Goal: Check status: Check status

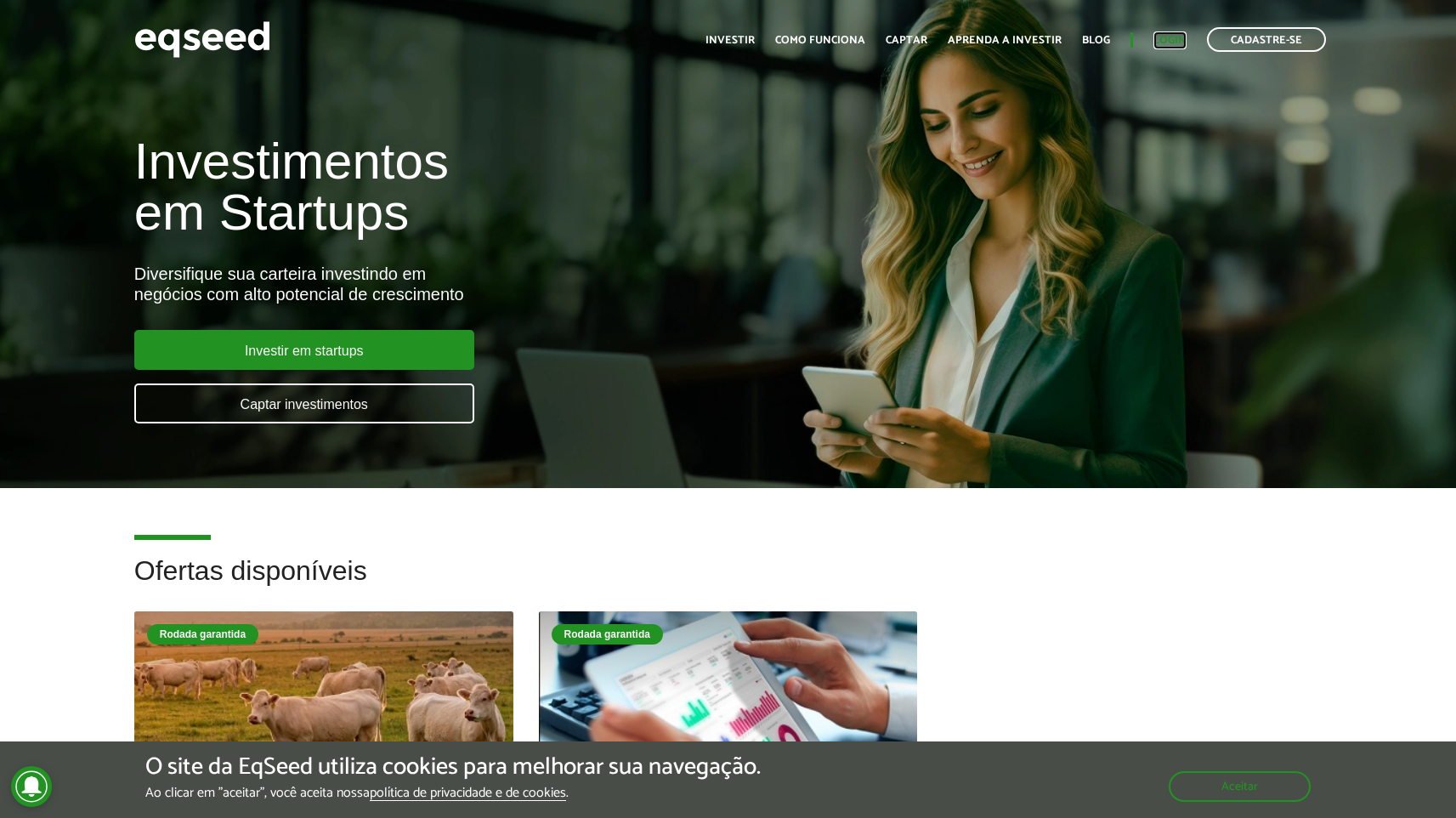
click at [1164, 42] on link "Login" at bounding box center [1170, 40] width 33 height 11
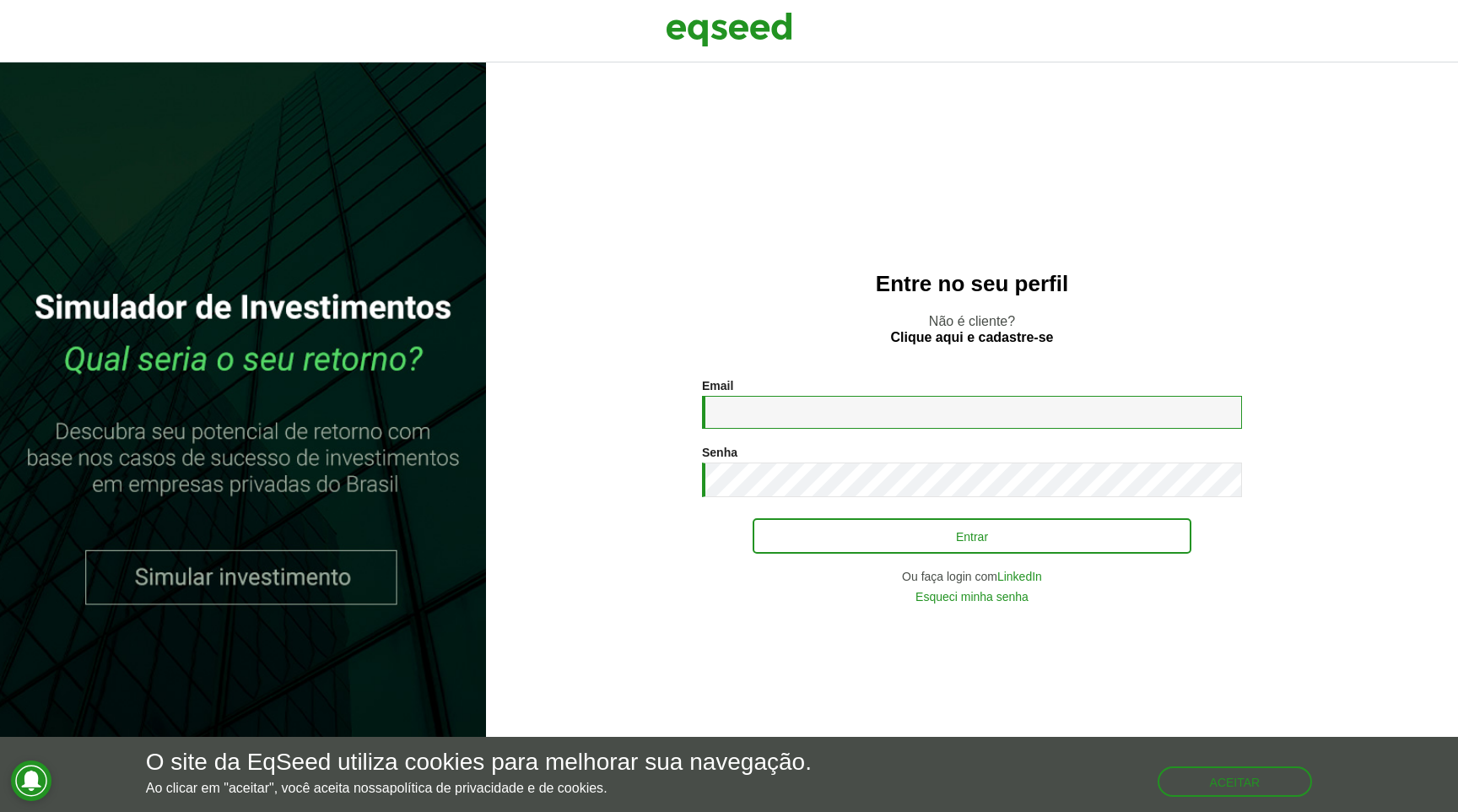
type input "**********"
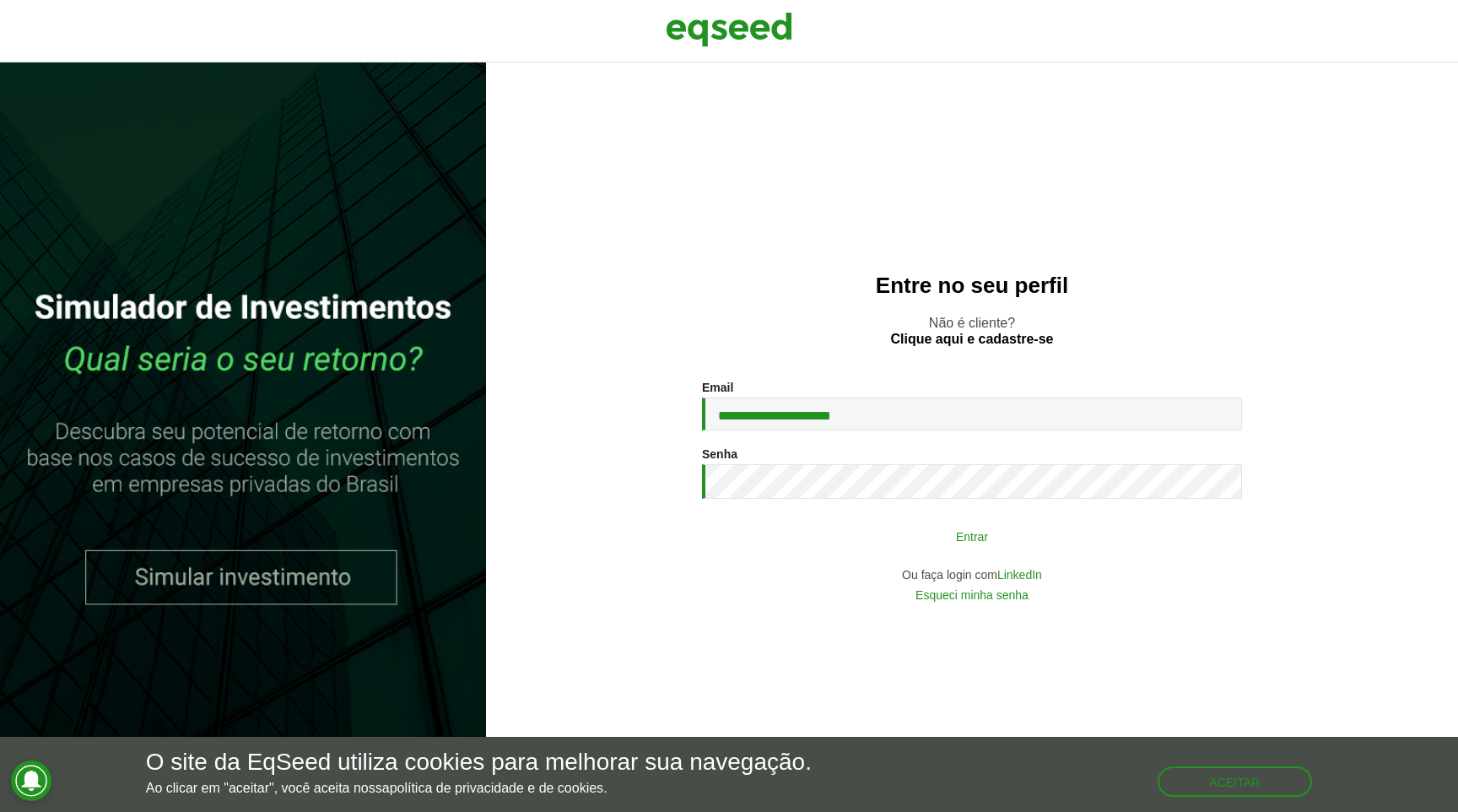
click at [943, 542] on button "Entrar" at bounding box center [972, 536] width 439 height 32
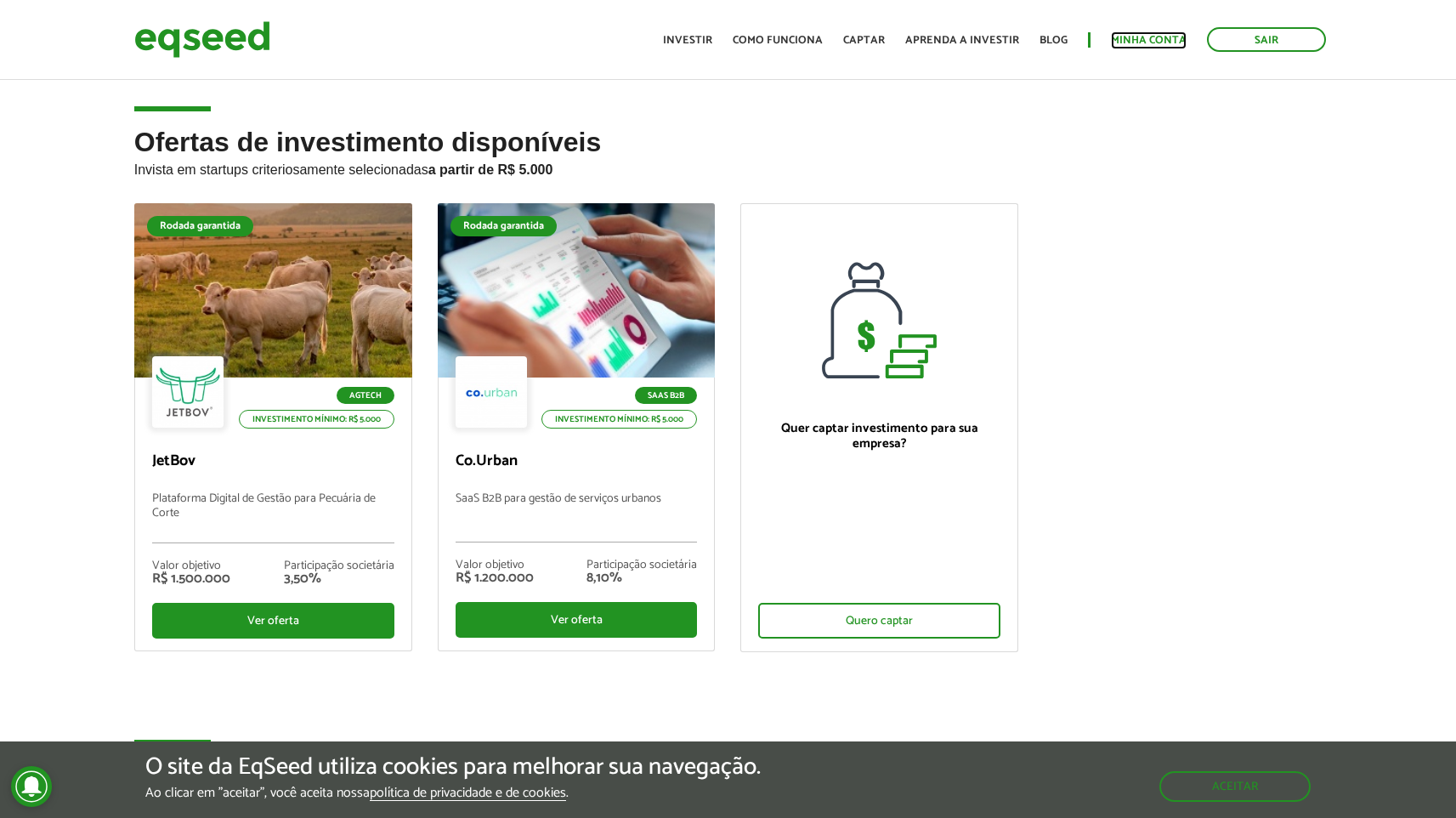
click at [1146, 43] on link "Minha conta" at bounding box center [1148, 40] width 75 height 11
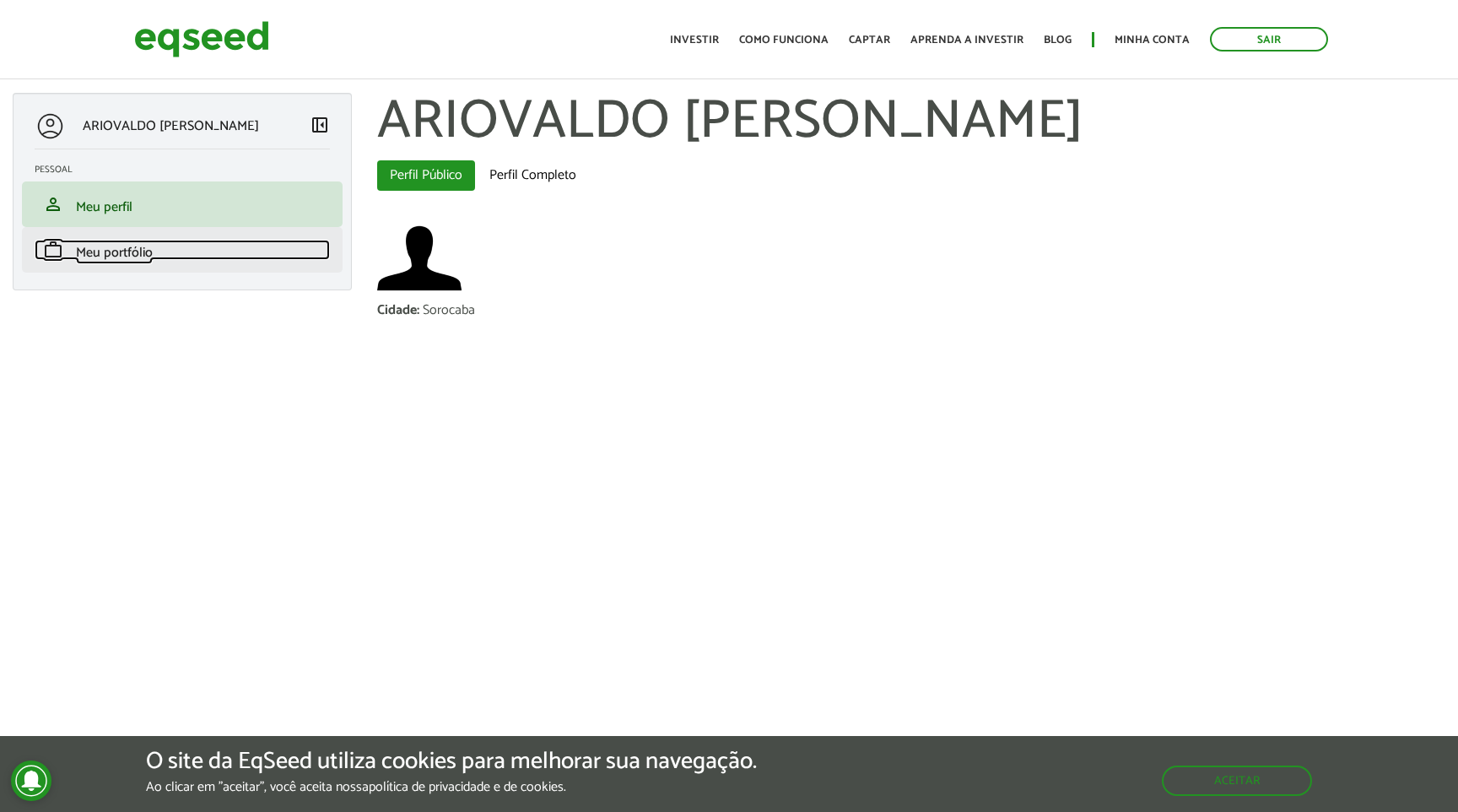
click at [182, 249] on link "work Meu portfólio" at bounding box center [183, 249] width 296 height 20
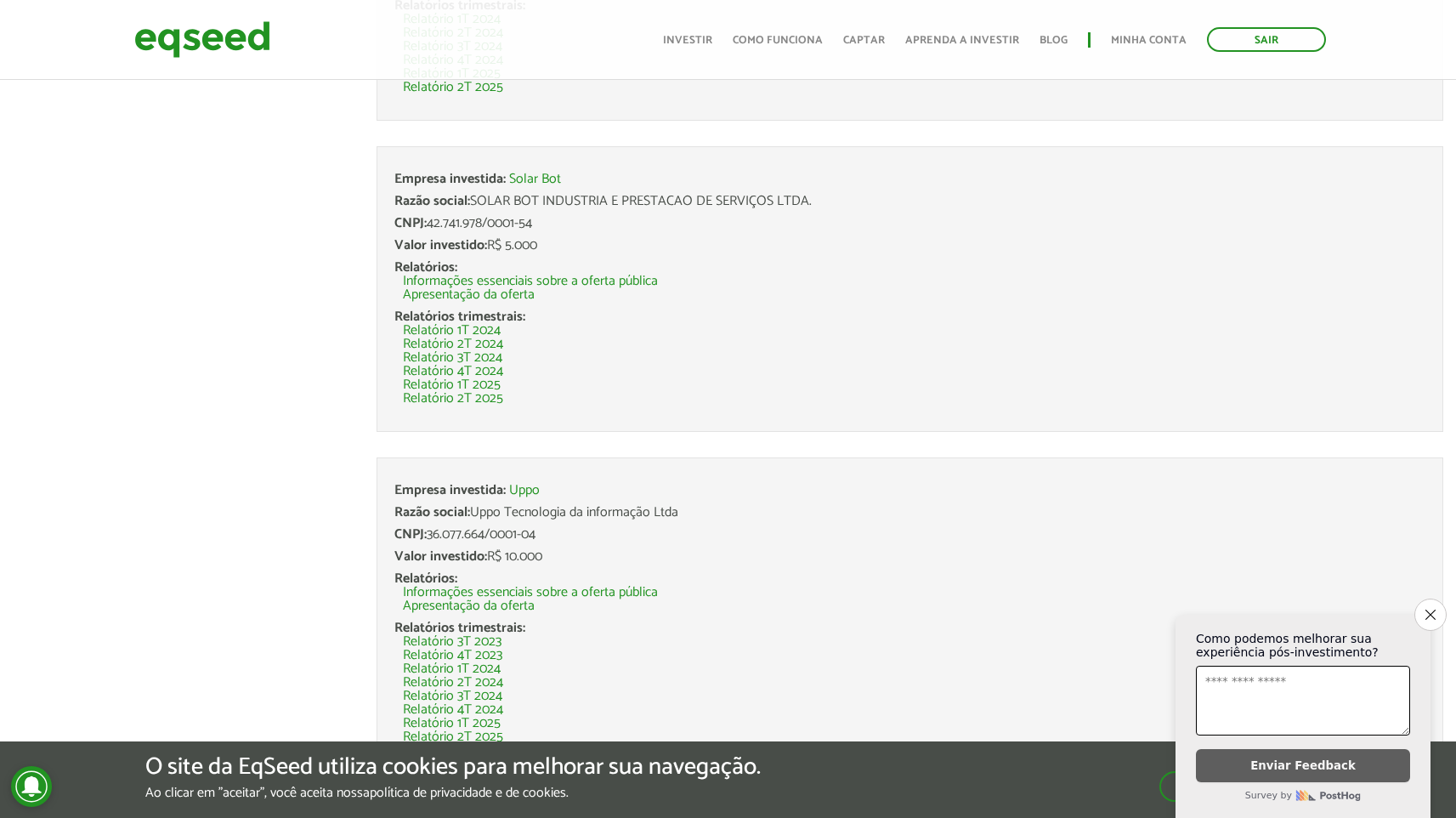
scroll to position [396, 0]
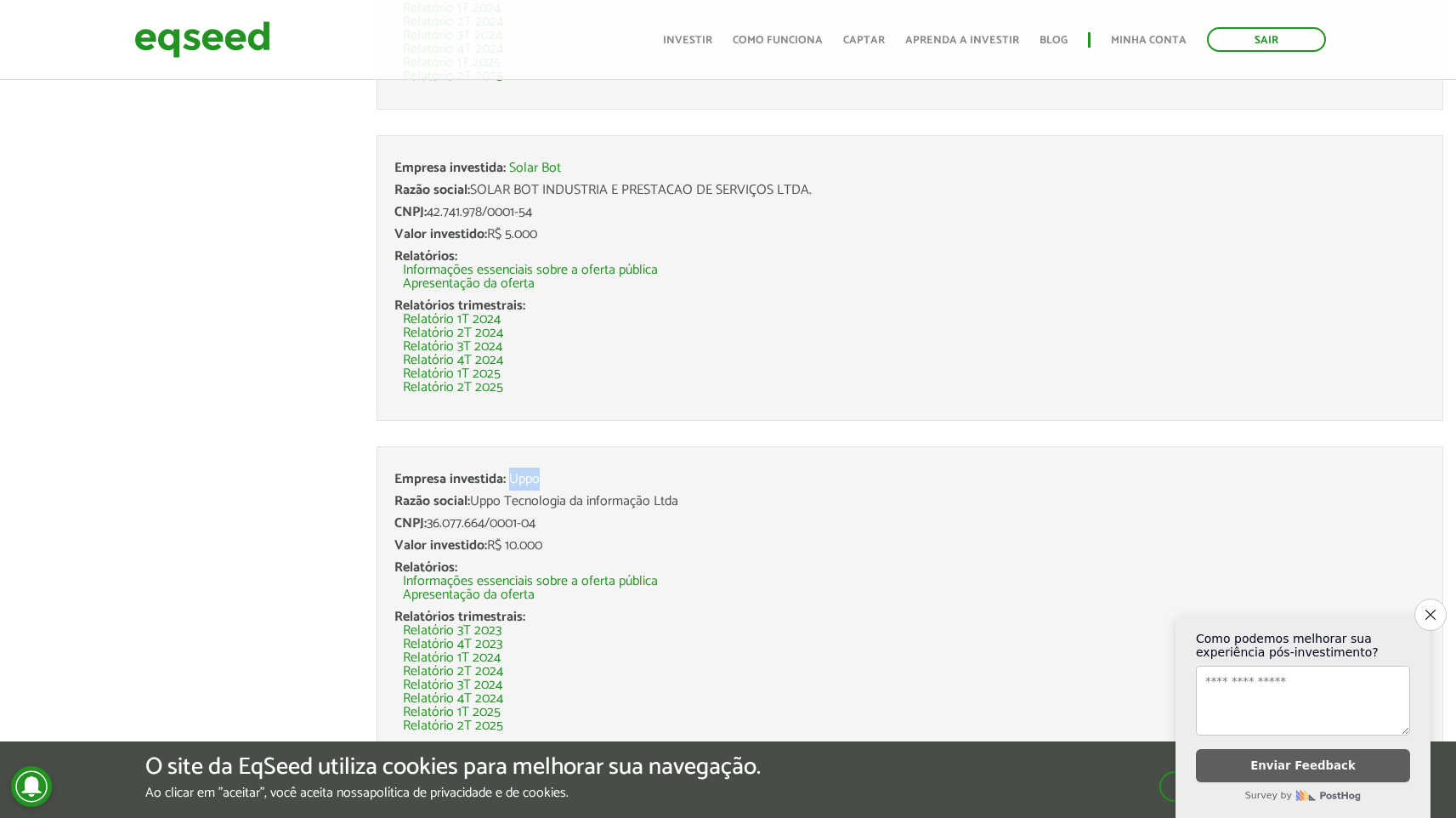
drag, startPoint x: 545, startPoint y: 480, endPoint x: 511, endPoint y: 479, distance: 34.0
click at [511, 479] on div "Empresa investida: Uppo" at bounding box center [910, 479] width 1031 height 13
click at [527, 479] on link "Uppo" at bounding box center [525, 479] width 31 height 13
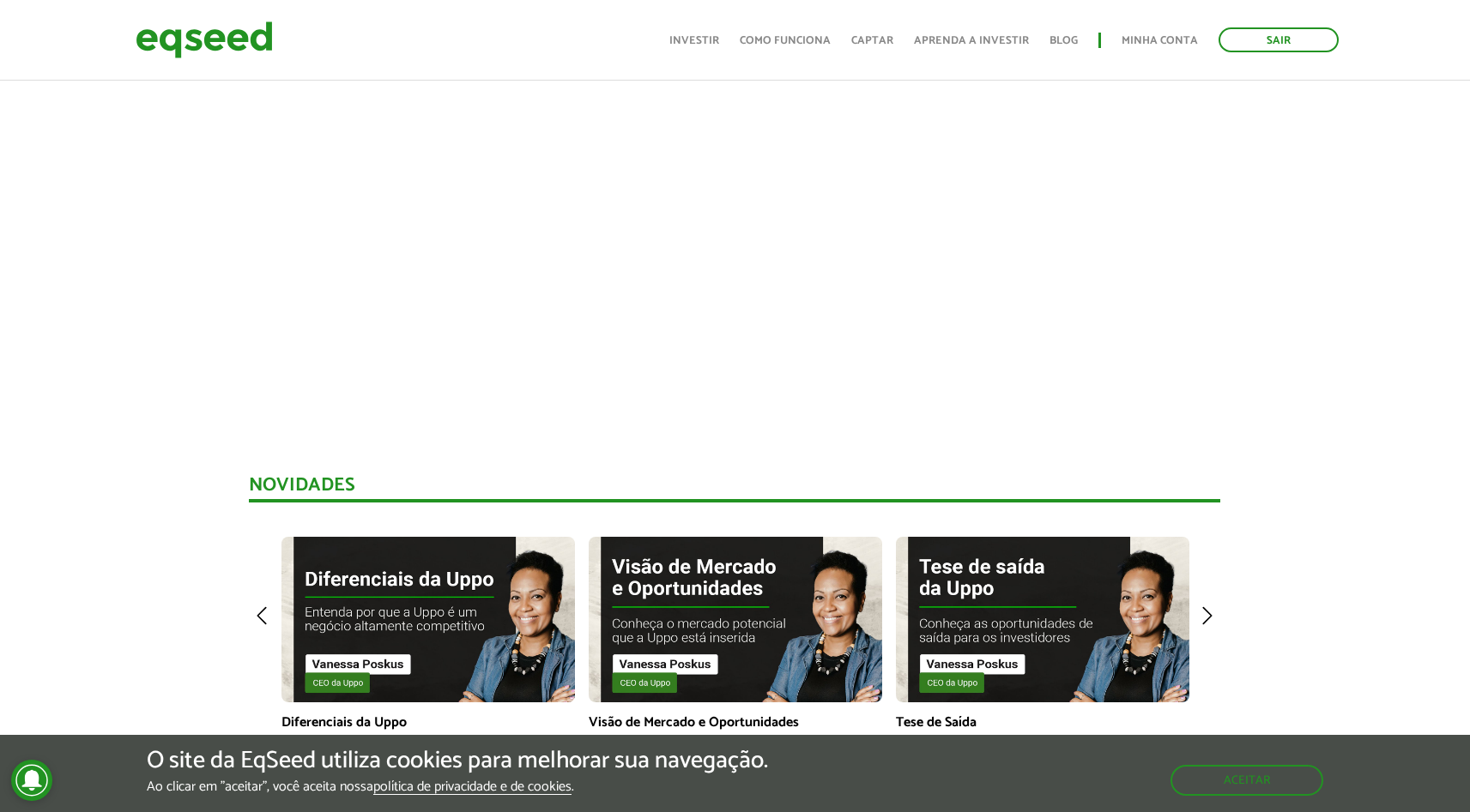
scroll to position [696, 0]
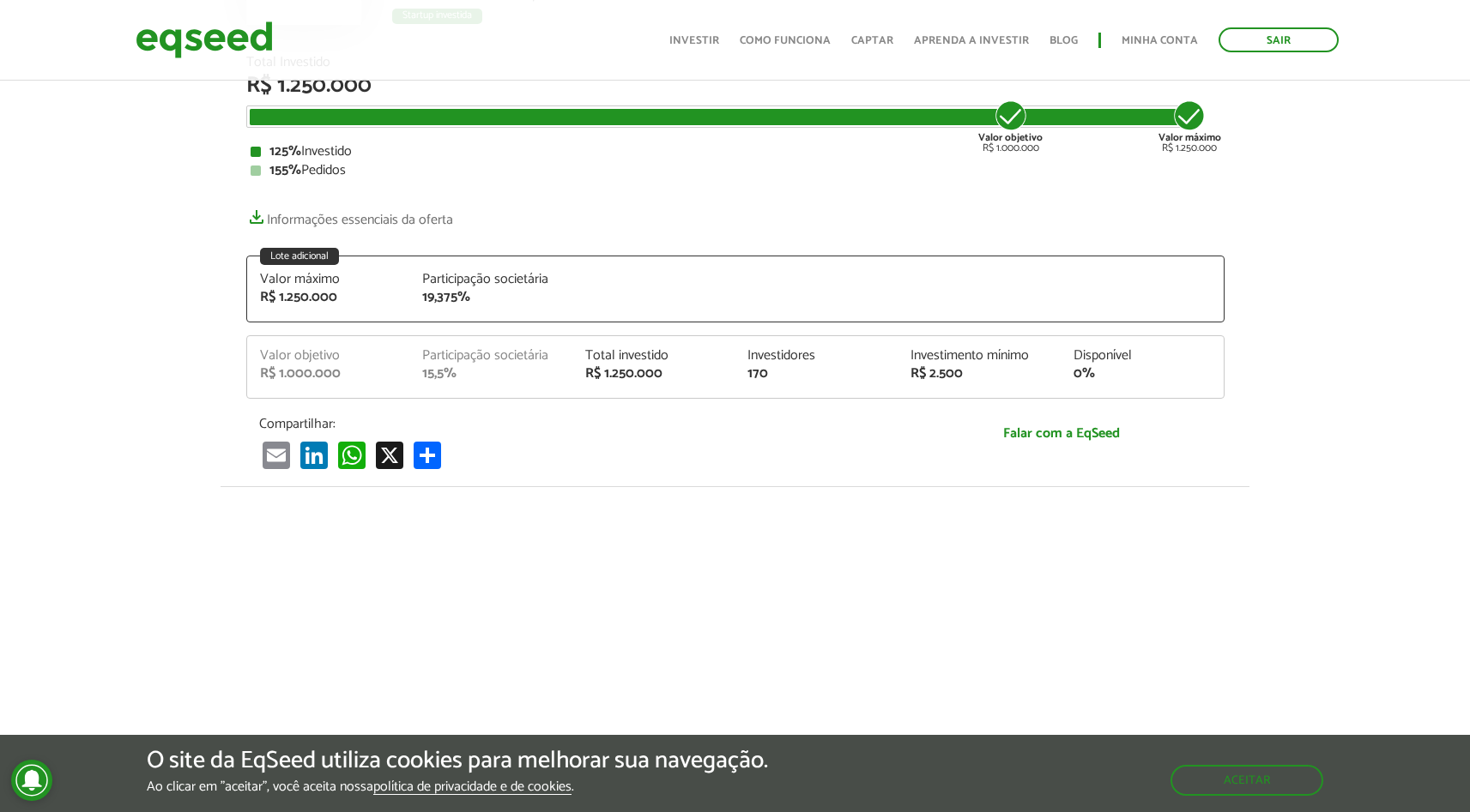
scroll to position [0, 0]
